Goal: Feedback & Contribution: Submit feedback/report problem

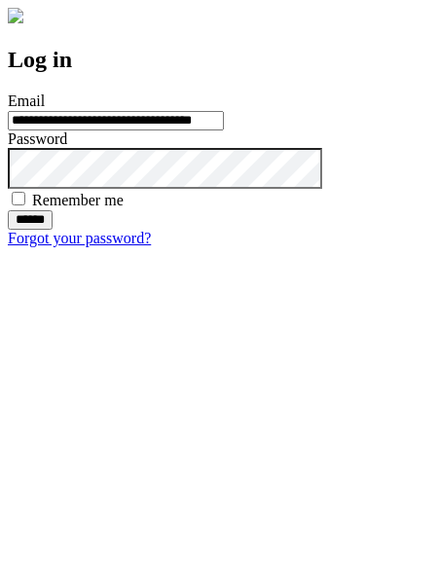
type input "**********"
click at [53, 230] on input "******" at bounding box center [30, 219] width 45 height 19
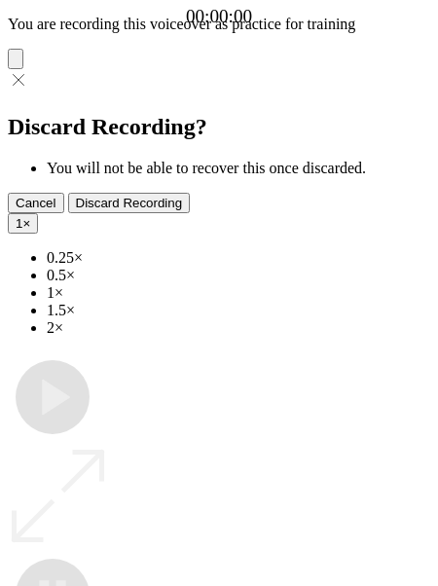
type input "**********"
